Goal: Information Seeking & Learning: Learn about a topic

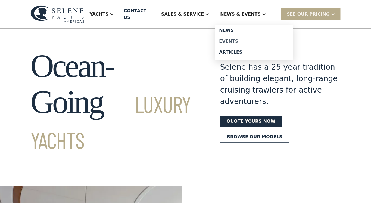
click at [244, 40] on div "Events" at bounding box center [254, 41] width 70 height 4
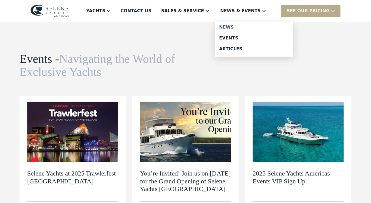
click at [243, 27] on div "News" at bounding box center [254, 27] width 70 height 4
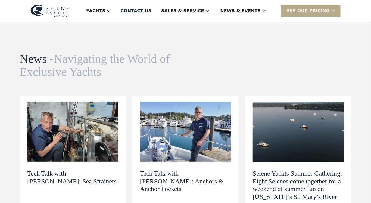
scroll to position [44, 0]
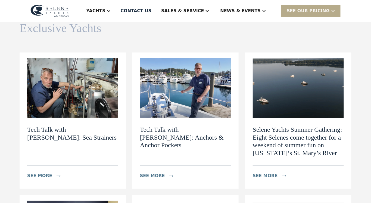
click at [83, 107] on img at bounding box center [72, 88] width 91 height 60
click at [184, 73] on img at bounding box center [185, 88] width 91 height 60
click at [291, 84] on img at bounding box center [298, 88] width 91 height 60
click at [189, 90] on img at bounding box center [185, 88] width 91 height 60
click at [54, 70] on img at bounding box center [72, 88] width 91 height 60
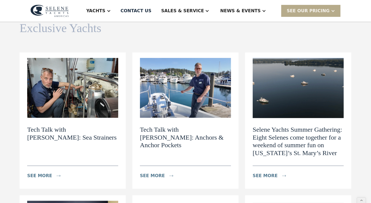
scroll to position [44, 0]
click at [191, 82] on img at bounding box center [185, 88] width 91 height 60
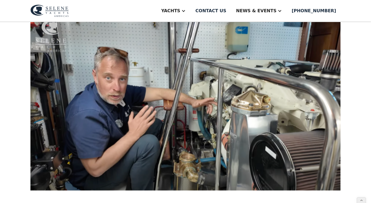
scroll to position [153, 0]
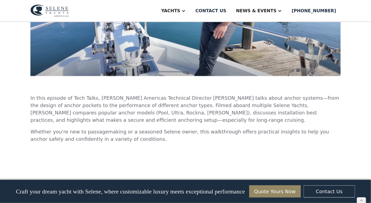
scroll to position [268, 0]
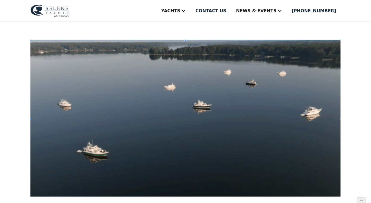
scroll to position [172, 0]
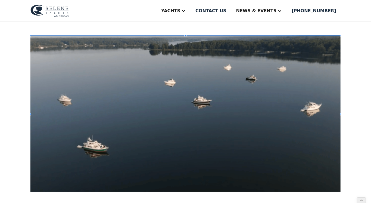
click at [228, 97] on img at bounding box center [185, 113] width 310 height 157
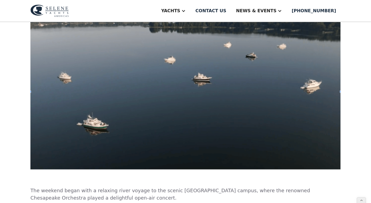
scroll to position [196, 0]
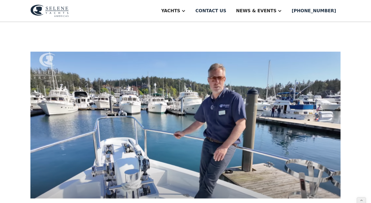
scroll to position [144, 0]
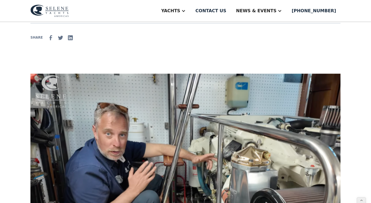
scroll to position [97, 0]
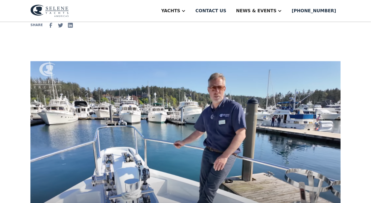
scroll to position [138, 0]
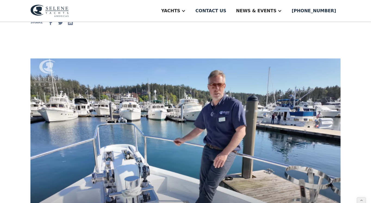
click at [195, 84] on img at bounding box center [185, 132] width 310 height 148
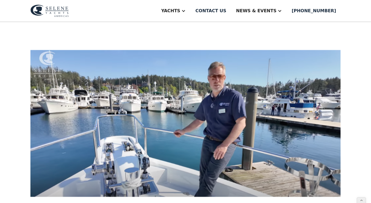
scroll to position [146, 0]
